Goal: Transaction & Acquisition: Purchase product/service

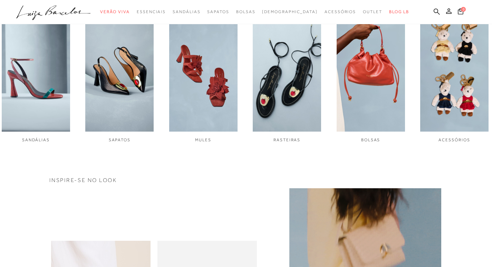
scroll to position [276, 0]
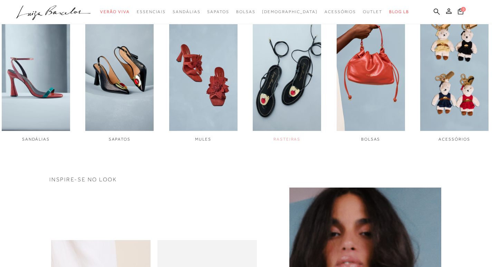
click at [301, 84] on img "4 / 6" at bounding box center [287, 67] width 68 height 128
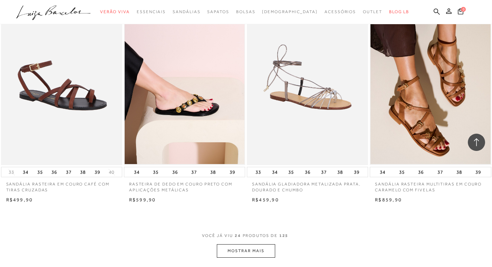
scroll to position [1209, 0]
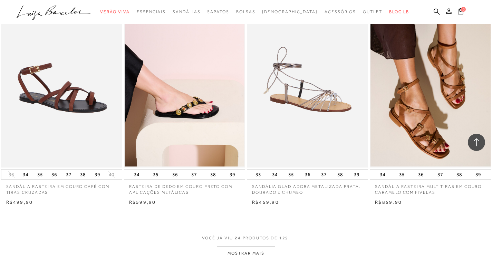
click at [265, 253] on button "MOSTRAR MAIS" at bounding box center [246, 253] width 58 height 13
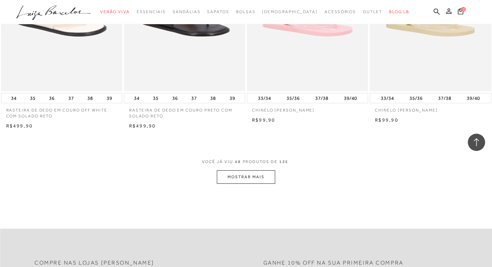
scroll to position [2659, 0]
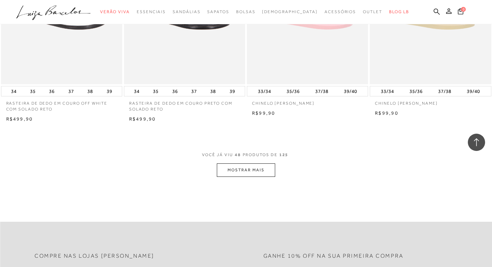
click at [248, 172] on button "MOSTRAR MAIS" at bounding box center [246, 169] width 58 height 13
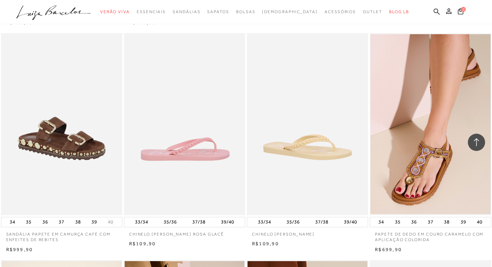
scroll to position [2797, 0]
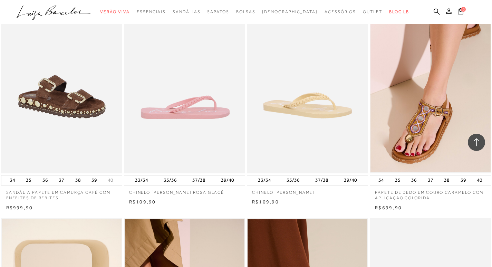
drag, startPoint x: 197, startPoint y: 109, endPoint x: 125, endPoint y: 116, distance: 72.5
click at [125, 117] on img at bounding box center [185, 82] width 121 height 182
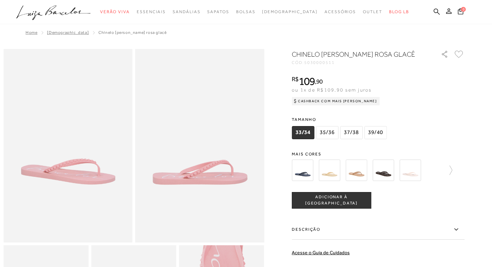
click at [390, 173] on img at bounding box center [383, 170] width 21 height 21
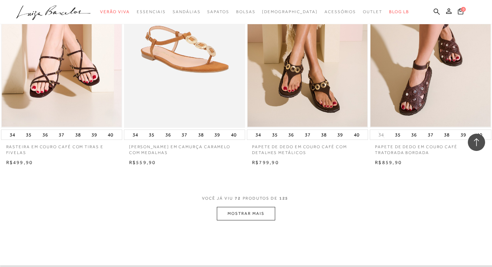
scroll to position [4040, 0]
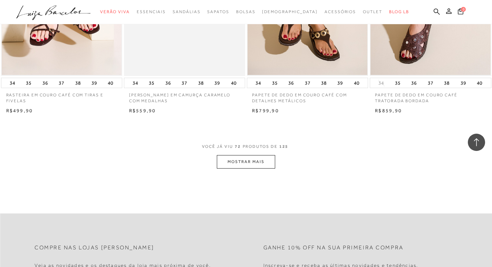
click at [252, 166] on button "MOSTRAR MAIS" at bounding box center [246, 161] width 58 height 13
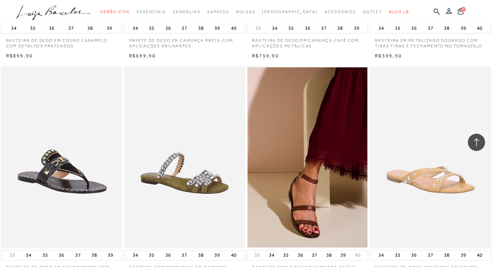
scroll to position [5318, 0]
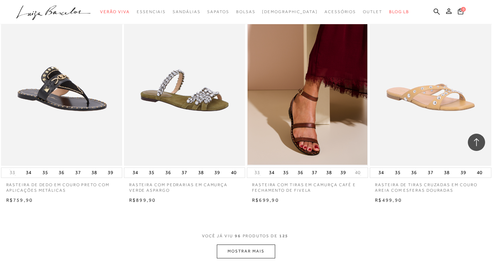
click at [252, 255] on button "MOSTRAR MAIS" at bounding box center [246, 250] width 58 height 13
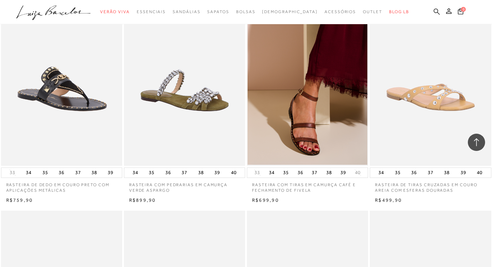
click at [434, 11] on icon at bounding box center [437, 11] width 6 height 6
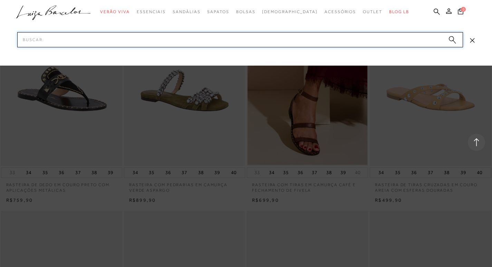
click at [237, 42] on input "Pesquisar" at bounding box center [240, 39] width 446 height 15
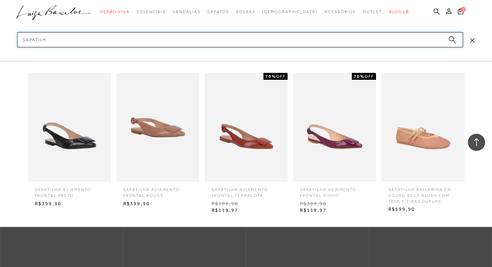
type input "sapatilha"
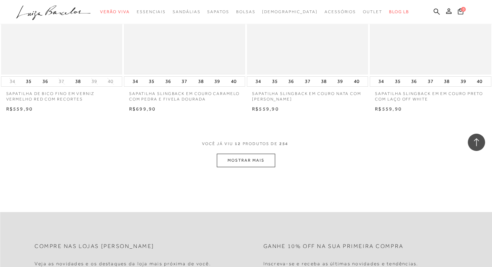
scroll to position [656, 0]
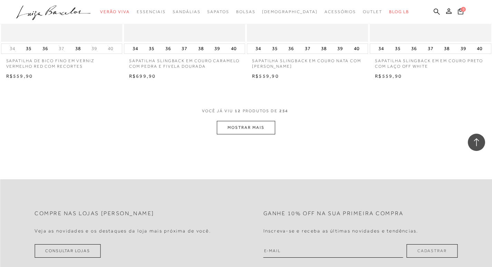
click at [245, 129] on button "MOSTRAR MAIS" at bounding box center [246, 127] width 58 height 13
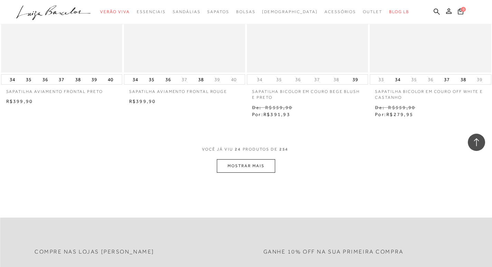
scroll to position [1312, 0]
click at [244, 163] on button "MOSTRAR MAIS" at bounding box center [246, 164] width 58 height 13
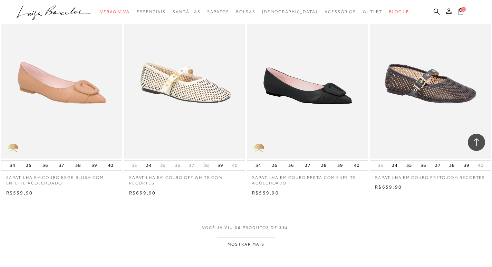
scroll to position [1934, 0]
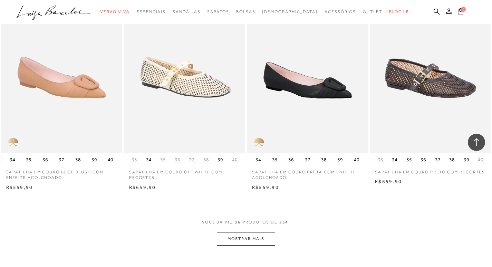
click at [243, 242] on button "MOSTRAR MAIS" at bounding box center [246, 238] width 58 height 13
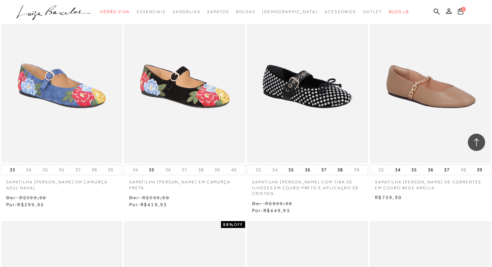
scroll to position [2383, 0]
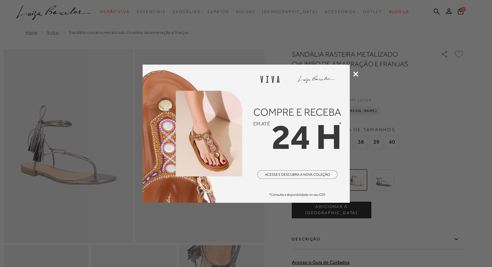
click at [356, 73] on icon at bounding box center [355, 73] width 5 height 5
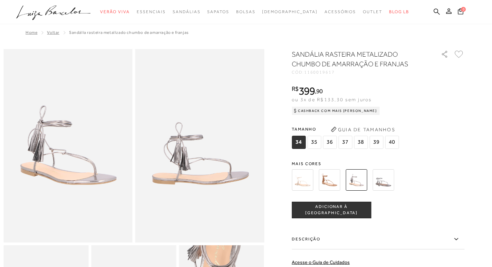
click at [303, 181] on img at bounding box center [302, 179] width 21 height 21
